Goal: Complete application form: Complete application form

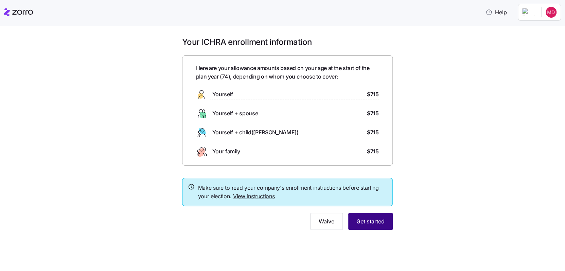
click at [367, 216] on button "Get started" at bounding box center [370, 221] width 45 height 17
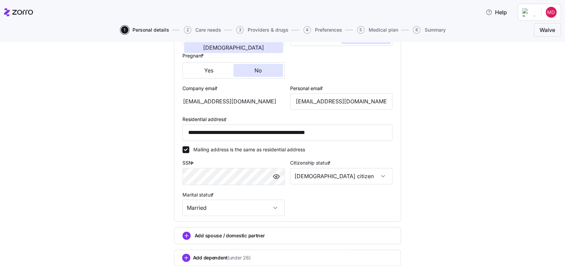
scroll to position [200, 0]
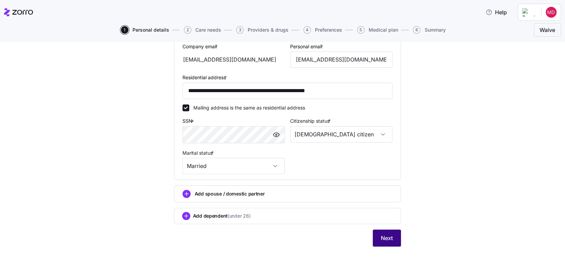
click at [383, 236] on span "Next" at bounding box center [387, 238] width 12 height 8
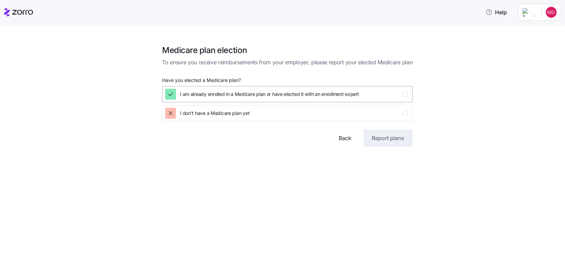
click at [216, 91] on span "I am already enrolled in a Medicare plan or have elected it with an enrollment …" at bounding box center [269, 94] width 179 height 7
click at [385, 140] on span "Report plans" at bounding box center [388, 138] width 33 height 8
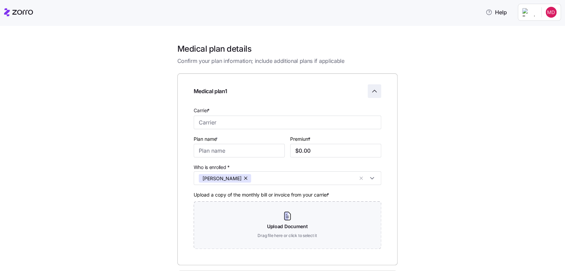
click at [373, 89] on icon "Collapse employee form" at bounding box center [374, 91] width 8 height 8
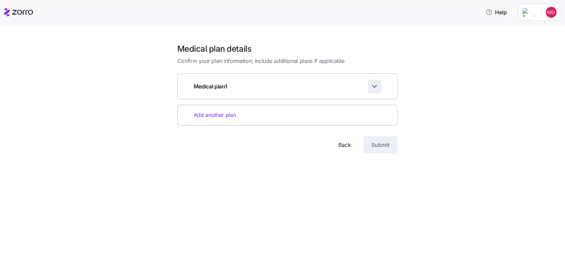
click at [373, 87] on icon "Expand employee form" at bounding box center [374, 86] width 4 height 2
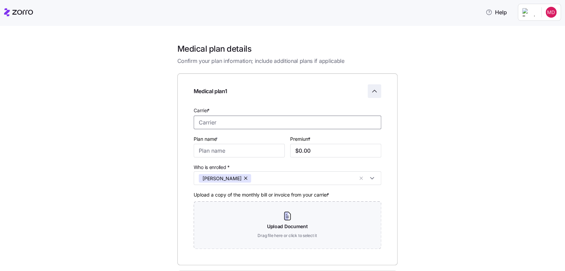
click at [214, 124] on input "Carrier *" at bounding box center [288, 123] width 188 height 14
type input "Medicare"
click at [195, 152] on input "Plan name *" at bounding box center [239, 151] width 91 height 14
type input "B"
type input "$185.00"
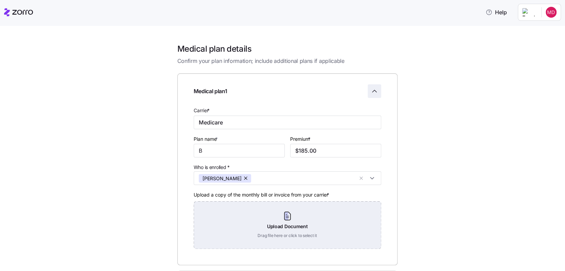
click at [284, 218] on div "Upload Document Drag file here or click to select it" at bounding box center [288, 225] width 188 height 48
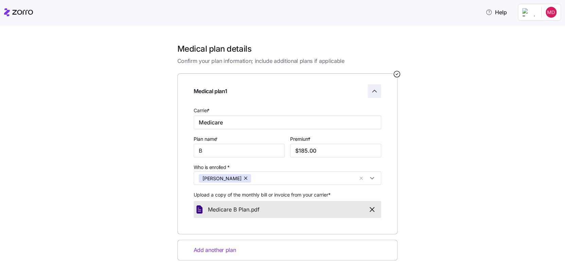
click at [219, 252] on span "Add another plan" at bounding box center [215, 250] width 42 height 8
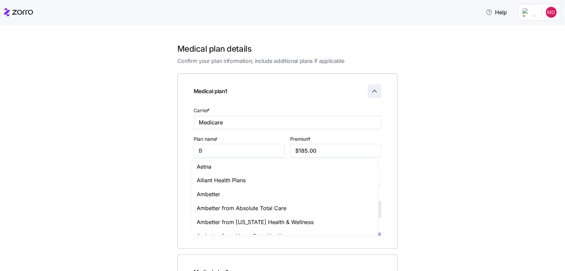
scroll to position [155, 0]
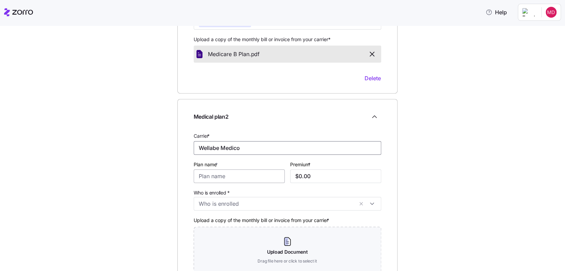
type input "Wellabe Medico"
click at [214, 182] on input "Plan name *" at bounding box center [239, 176] width 91 height 14
type input "G"
type input "$123.80"
click at [268, 206] on input "Who is enrolled *" at bounding box center [276, 203] width 155 height 9
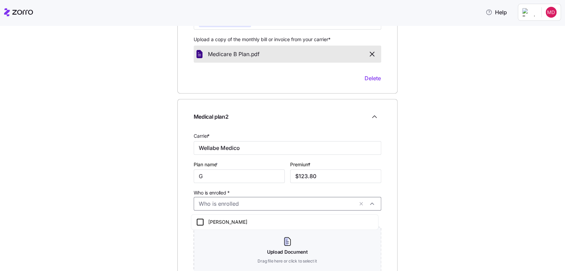
click at [203, 222] on icon at bounding box center [200, 222] width 6 height 6
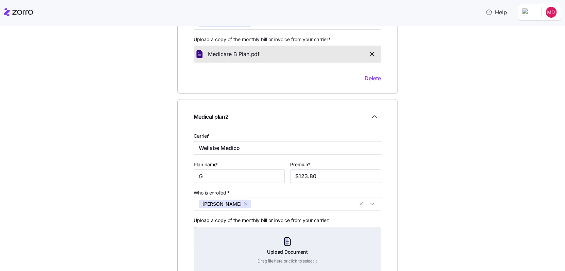
click at [286, 244] on div "Upload Document Drag file here or click to select it" at bounding box center [288, 251] width 188 height 48
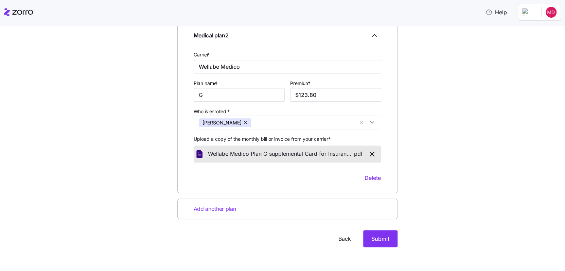
scroll to position [238, 0]
click at [243, 153] on span "Wellabe Medico Plan G supplemental Card for Insurance." at bounding box center [281, 153] width 146 height 8
click at [242, 153] on span "Wellabe Medico Plan G supplemental Card for Insurance." at bounding box center [281, 153] width 146 height 8
drag, startPoint x: 242, startPoint y: 153, endPoint x: 277, endPoint y: 170, distance: 38.3
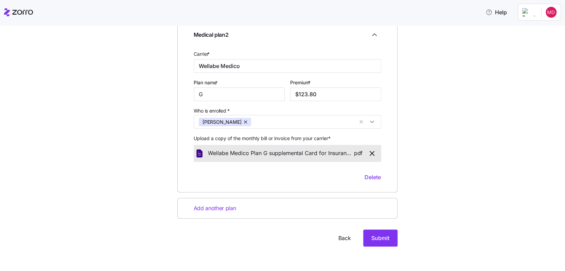
click at [277, 170] on div "Carrier * Wellabe Medico Plan name * G Premium * $123.80 Who is enrolled * [PER…" at bounding box center [287, 115] width 193 height 137
click at [215, 207] on span "Add another plan" at bounding box center [215, 208] width 42 height 8
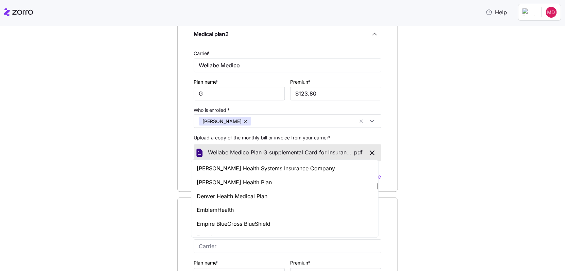
scroll to position [1257, 0]
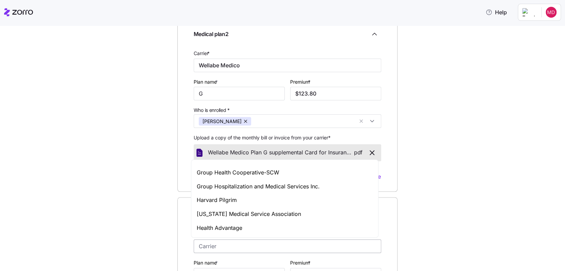
click at [197, 247] on input "Carrier *" at bounding box center [288, 246] width 188 height 14
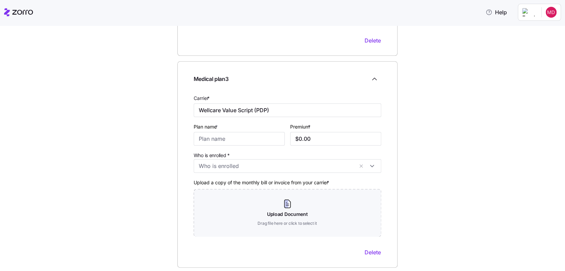
scroll to position [374, 0]
type input "Wellcare Value Script (PDP)"
click at [206, 138] on input "Plan name *" at bounding box center [239, 139] width 91 height 14
type input "Prescription Drug Plan (PDP)"
click at [208, 167] on input "Who is enrolled *" at bounding box center [276, 166] width 155 height 9
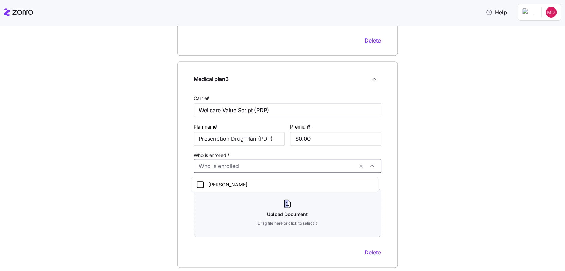
click at [201, 184] on icon at bounding box center [200, 184] width 8 height 8
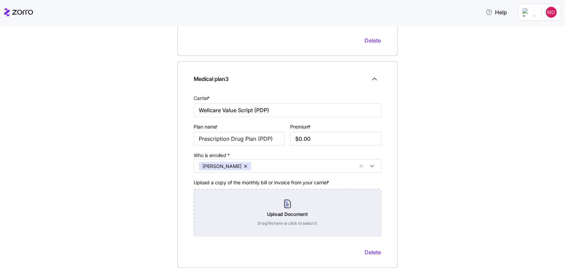
click at [283, 207] on div "Upload Document Drag file here or click to select it" at bounding box center [288, 213] width 188 height 48
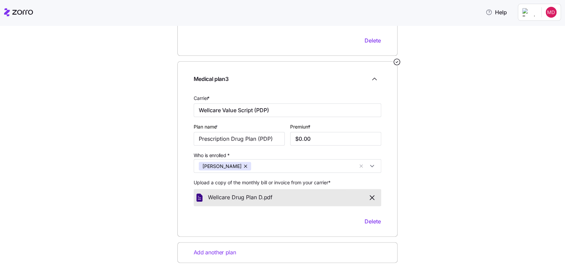
scroll to position [419, 0]
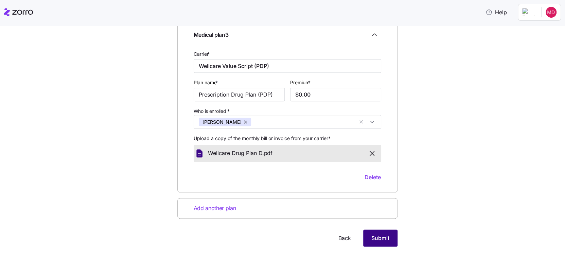
click at [376, 235] on span "Submit" at bounding box center [380, 238] width 18 height 8
